Goal: Task Accomplishment & Management: Manage account settings

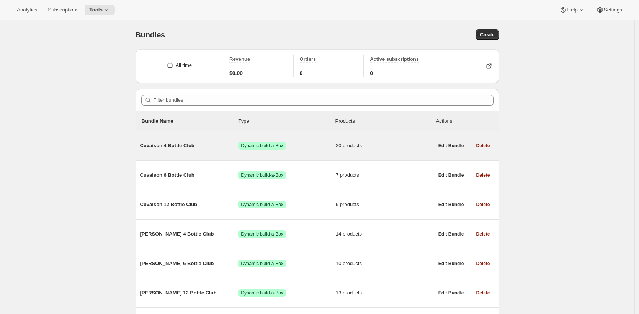
click at [189, 142] on span "Cuvaison 4 Bottle Club" at bounding box center [189, 146] width 98 height 8
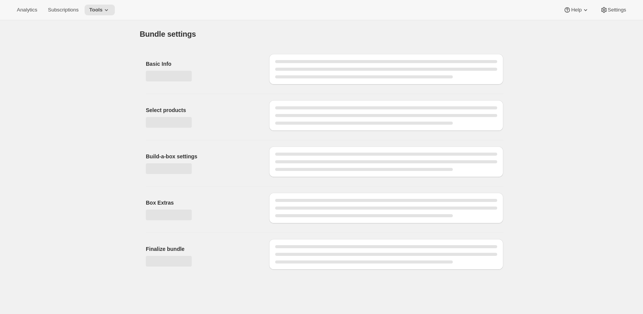
type input "Cuvaison 4 Bottle Club"
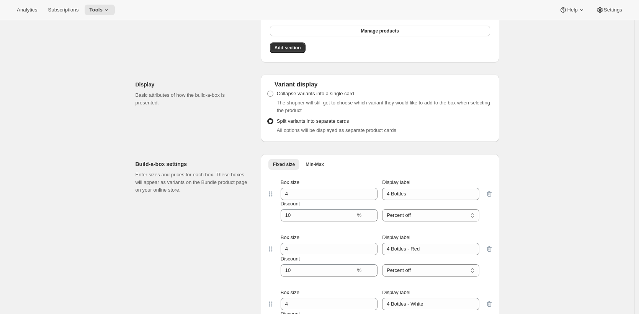
scroll to position [904, 0]
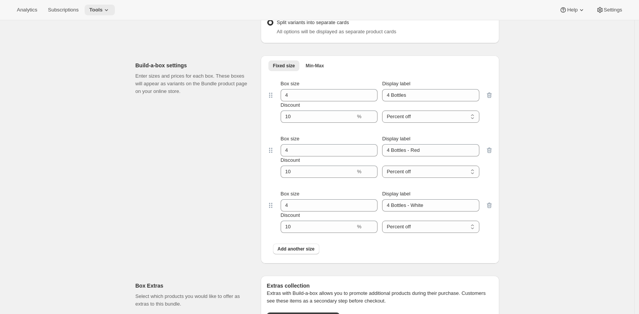
click at [106, 10] on icon at bounding box center [107, 10] width 8 height 8
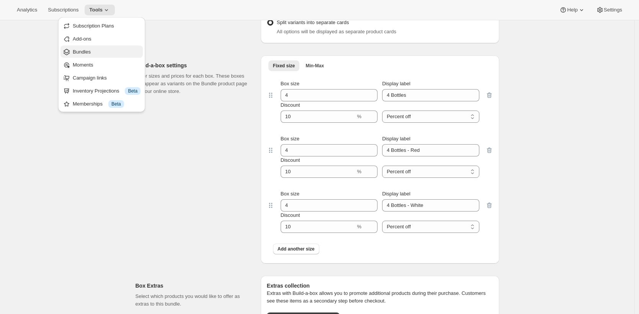
click at [104, 56] on button "Bundles" at bounding box center [102, 52] width 82 height 12
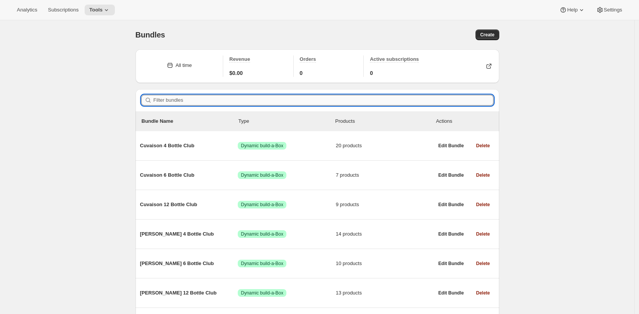
click at [227, 103] on input "Filter bundles" at bounding box center [324, 100] width 340 height 11
paste input ""Two Estates /Custom/ Industry""
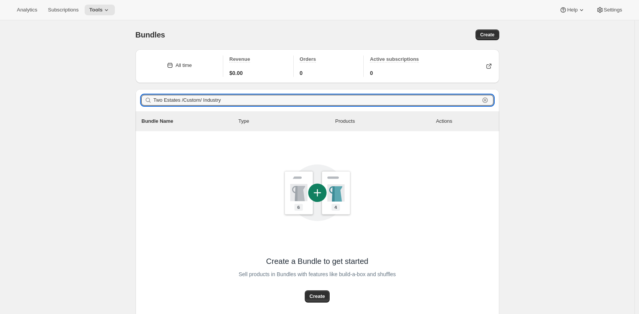
type input "Two Estates"
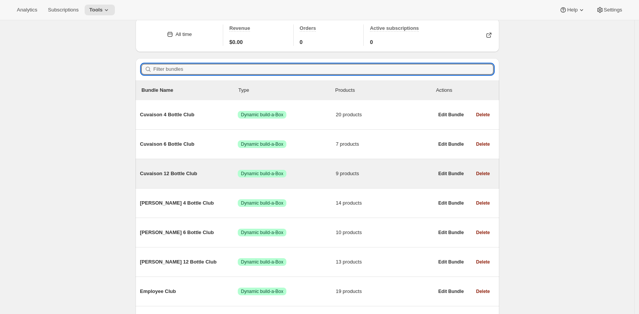
scroll to position [114, 0]
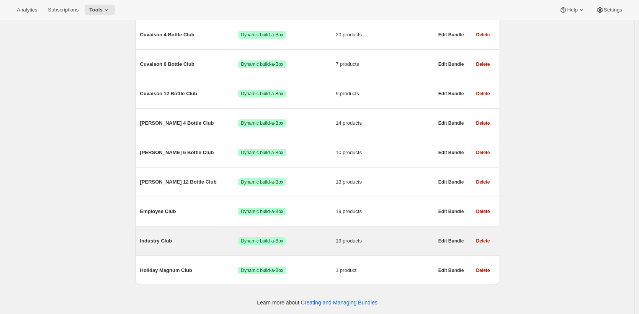
click at [159, 239] on span "Industry Club" at bounding box center [189, 241] width 98 height 8
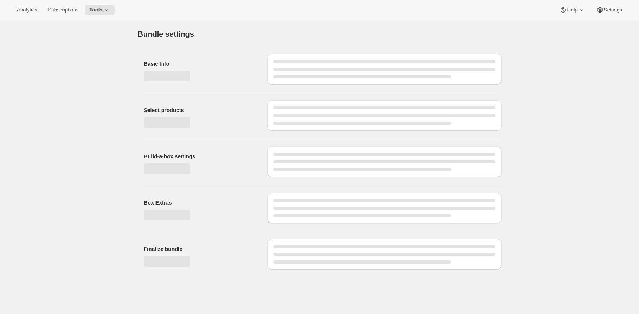
type input "Industry Club"
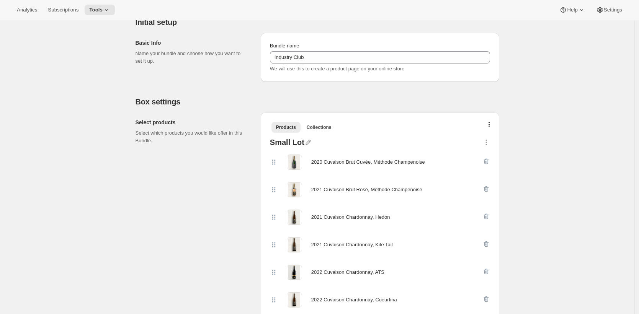
scroll to position [131, 0]
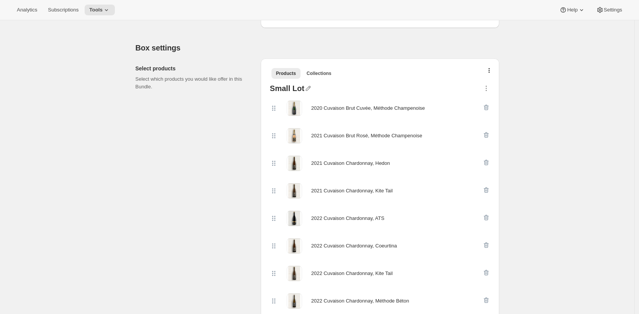
drag, startPoint x: 529, startPoint y: 143, endPoint x: 527, endPoint y: 139, distance: 3.9
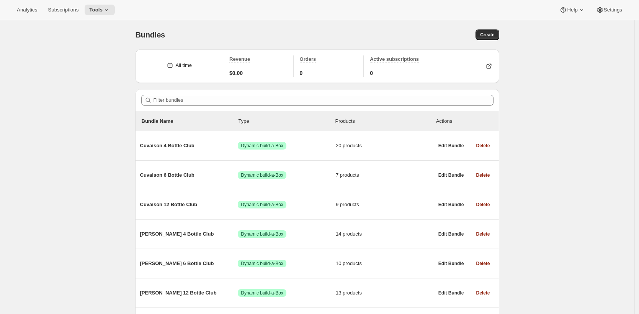
click at [532, 136] on div "Bundles. This page is ready Bundles Create All time Revenue $0.00 Orders 0 Acti…" at bounding box center [317, 222] width 635 height 405
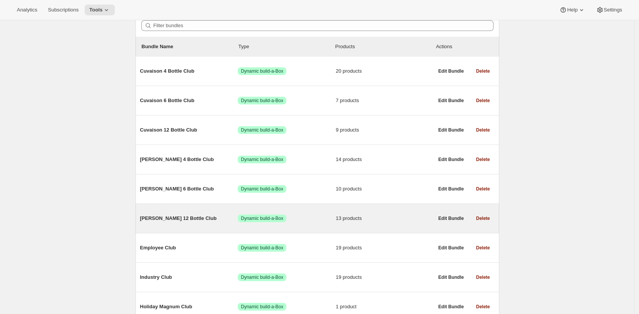
scroll to position [8, 0]
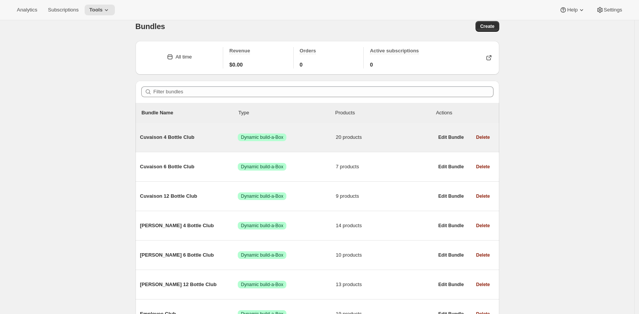
click at [187, 139] on span "Cuvaison 4 Bottle Club" at bounding box center [189, 138] width 98 height 8
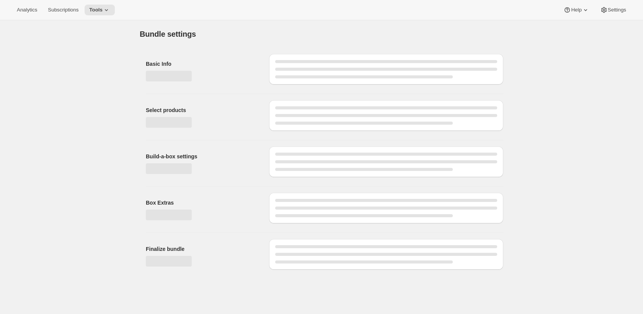
type input "Cuvaison 4 Bottle Club"
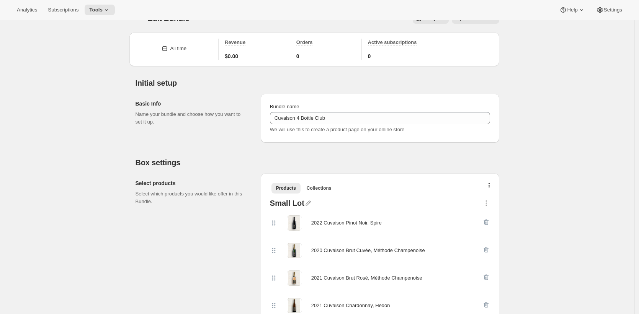
scroll to position [659, 0]
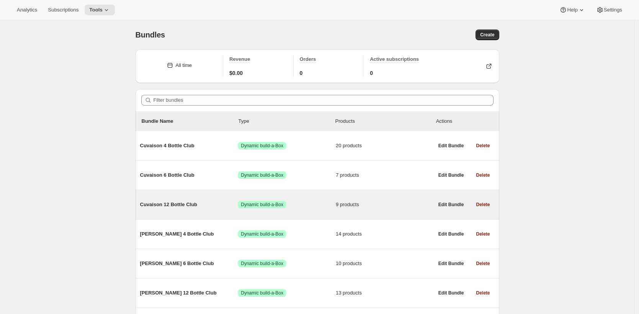
click at [200, 205] on span "Cuvaison 12 Bottle Club" at bounding box center [189, 205] width 98 height 8
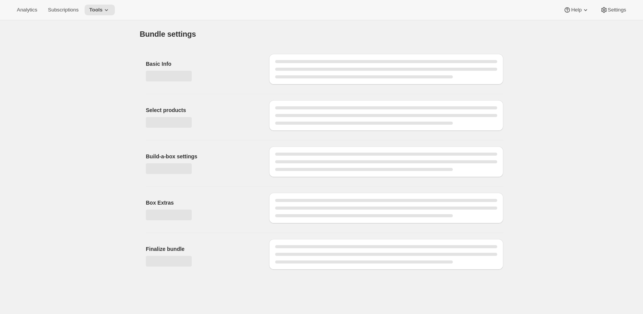
type input "Cuvaison 12 Bottle Club"
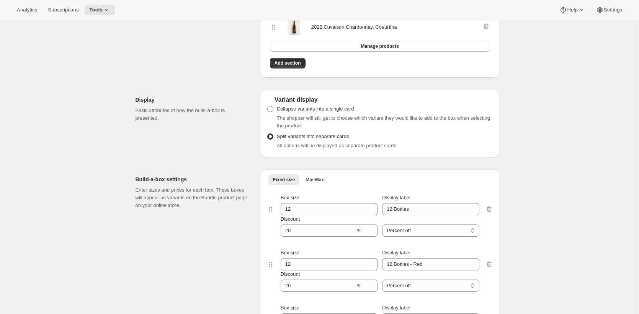
scroll to position [492, 0]
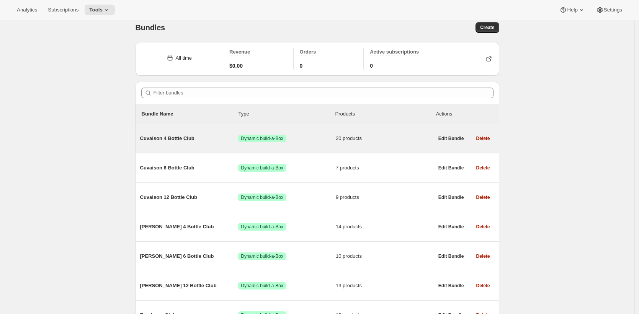
scroll to position [14, 0]
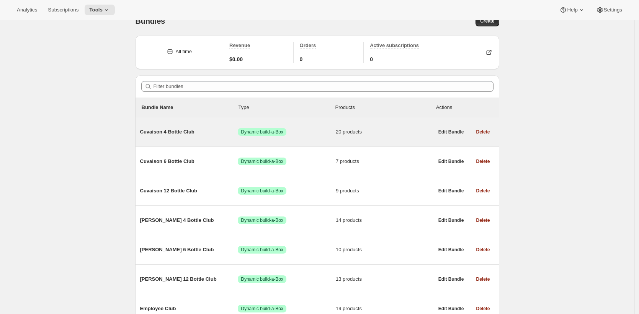
click at [180, 132] on span "Cuvaison 4 Bottle Club" at bounding box center [189, 132] width 98 height 8
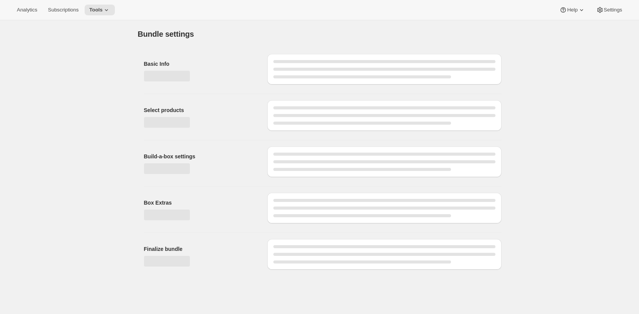
type input "Cuvaison 4 Bottle Club"
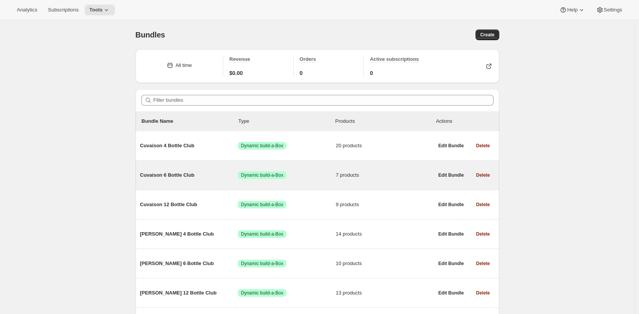
click at [171, 174] on span "Cuvaison 6 Bottle Club" at bounding box center [189, 176] width 98 height 8
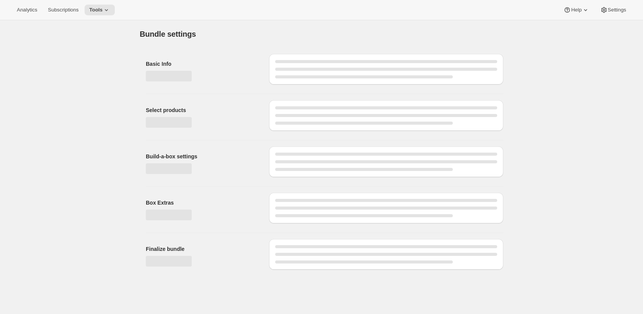
type input "Cuvaison 6 Bottle Club"
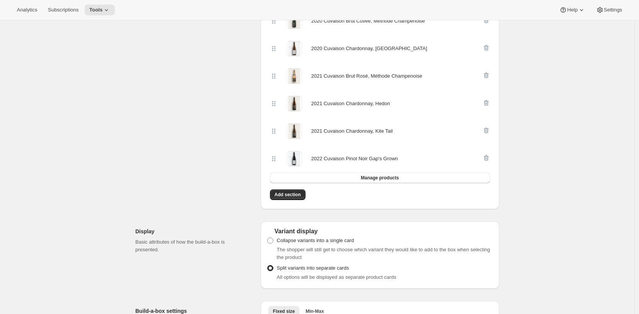
scroll to position [132, 0]
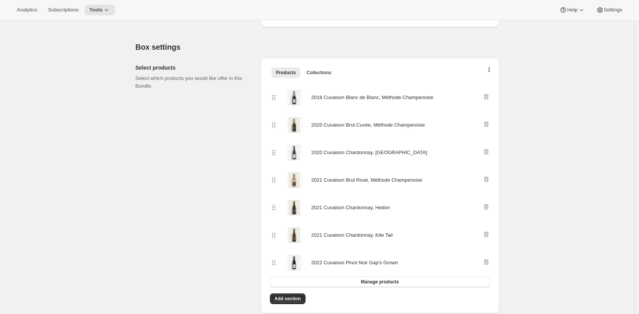
click at [215, 168] on div "Select products Select which products you would like offer in this Bundle." at bounding box center [195, 186] width 119 height 256
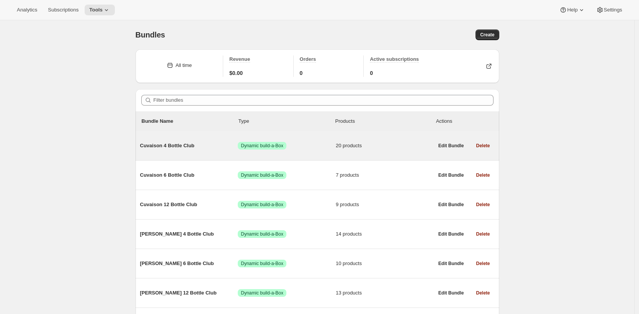
click at [185, 147] on span "Cuvaison 4 Bottle Club" at bounding box center [189, 146] width 98 height 8
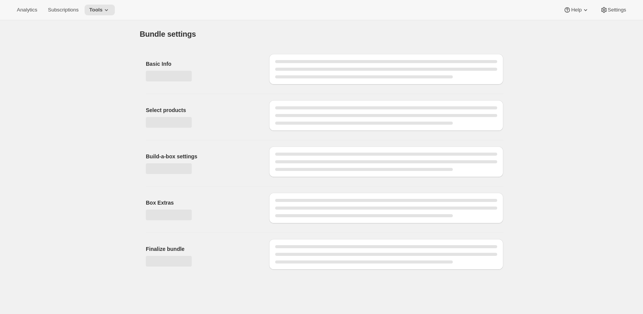
type input "Cuvaison 4 Bottle Club"
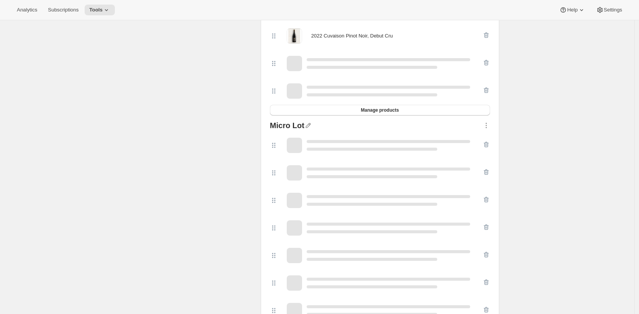
scroll to position [679, 0]
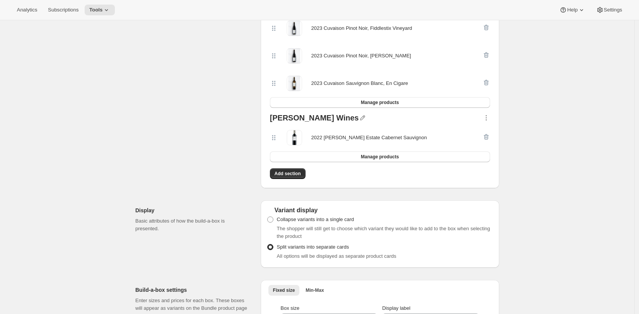
click at [576, 144] on div "Edit Bundle. This page is ready Edit Bundle Analytics Open Build-a-box More act…" at bounding box center [317, 83] width 635 height 1484
click at [582, 142] on div "Edit Bundle. This page is ready Edit Bundle Analytics Open Build-a-box More act…" at bounding box center [317, 83] width 635 height 1484
click at [602, 9] on icon at bounding box center [600, 10] width 8 height 8
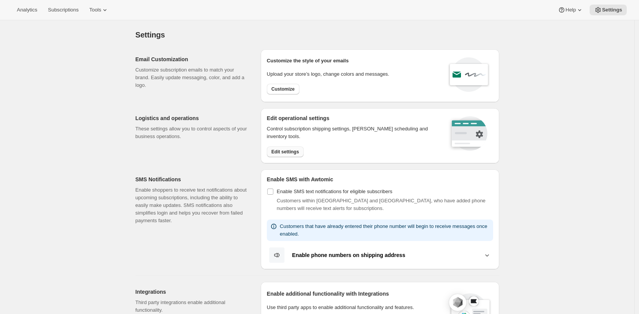
click at [286, 152] on span "Edit settings" at bounding box center [286, 152] width 28 height 6
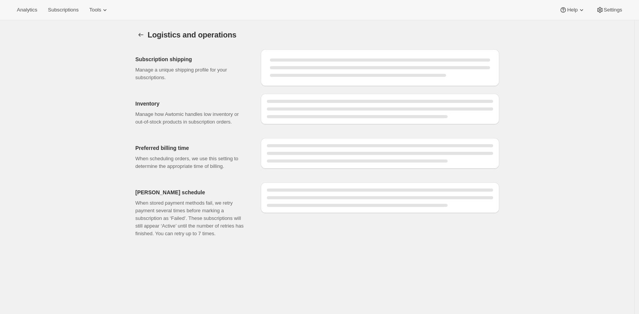
select select "DAY"
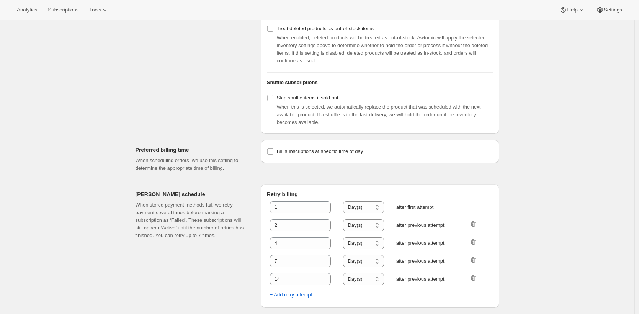
scroll to position [309, 0]
click at [292, 148] on label "Bill subscriptions at specific time of day" at bounding box center [315, 151] width 96 height 11
click at [273, 149] on input "Bill subscriptions at specific time of day" at bounding box center [270, 152] width 6 height 6
checkbox input "true"
select select "08:00"
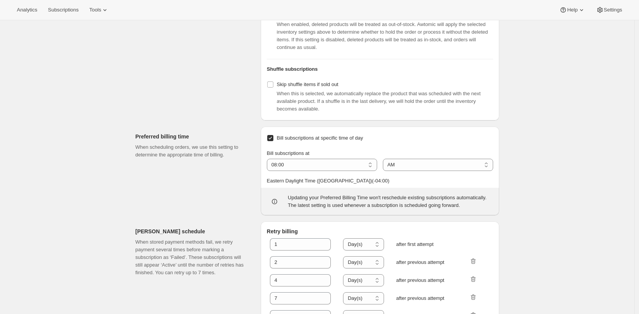
click at [290, 141] on span "Bill subscriptions at specific time of day" at bounding box center [320, 138] width 86 height 6
click at [273, 141] on input "Bill subscriptions at specific time of day" at bounding box center [270, 138] width 6 height 6
checkbox input "false"
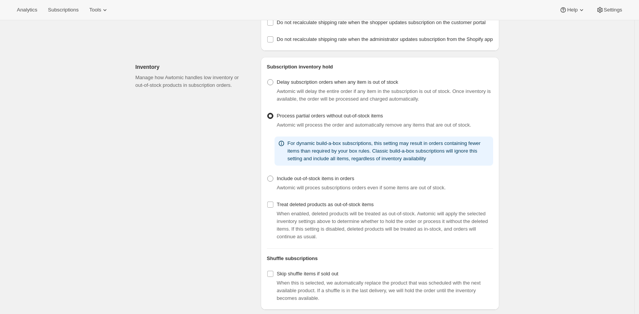
scroll to position [0, 0]
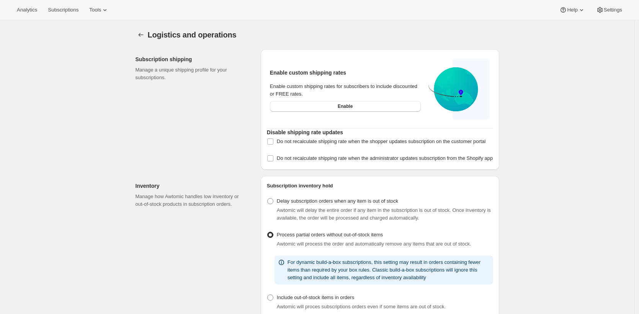
click at [211, 140] on div "Subscription shipping Manage a unique shipping profile for your subscriptions." at bounding box center [195, 109] width 119 height 121
